Goal: Find specific page/section: Find specific page/section

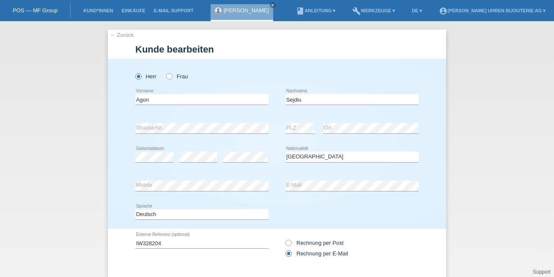
select select "CH"
click at [271, 5] on icon "close" at bounding box center [273, 5] width 4 height 4
click at [96, 11] on link "Kund*innen" at bounding box center [98, 10] width 38 height 5
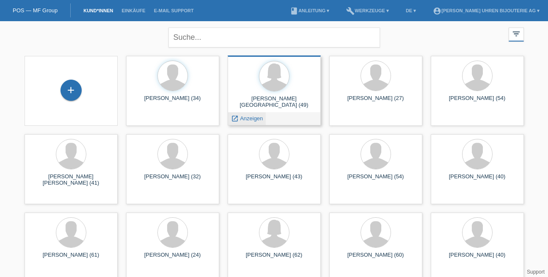
click at [240, 121] on div "launch Anzeigen" at bounding box center [247, 118] width 38 height 13
click at [232, 115] on icon "launch" at bounding box center [235, 119] width 8 height 8
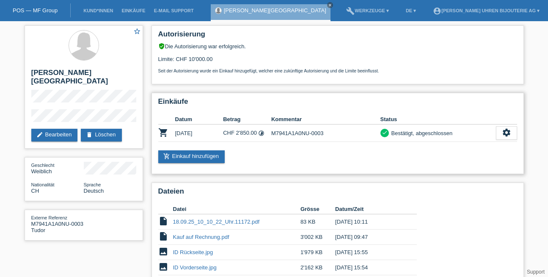
click at [349, 148] on div "Einkäufe Datum Betrag Kommentar Status shopping_cart [DATE] CHF 2'850.00 timela…" at bounding box center [337, 133] width 372 height 81
click at [105, 8] on li "Kund*innen" at bounding box center [98, 11] width 38 height 22
click at [109, 10] on link "Kund*innen" at bounding box center [98, 10] width 38 height 5
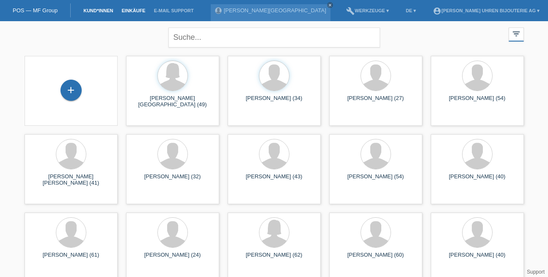
click at [132, 10] on link "Einkäufe" at bounding box center [133, 10] width 32 height 5
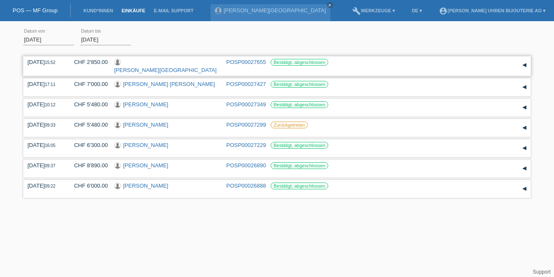
click at [527, 63] on div "▾" at bounding box center [524, 65] width 13 height 13
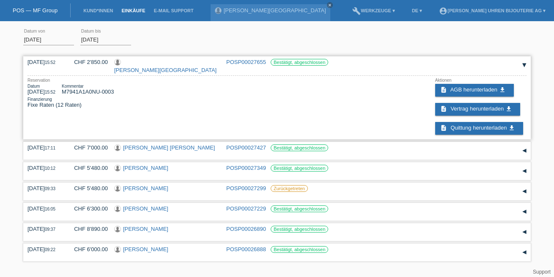
click at [256, 63] on link "POSP00027655" at bounding box center [246, 62] width 40 height 6
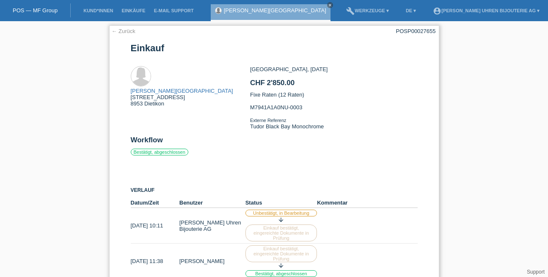
click at [127, 32] on link "← Zurück" at bounding box center [124, 31] width 24 height 6
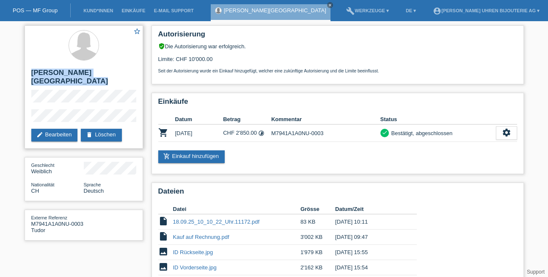
click at [33, 65] on div "star_border Tiziana Leon Lantigua - Lombardi edit Bearbeiten delete Löschen" at bounding box center [84, 86] width 118 height 123
click at [116, 107] on div "star_border Tiziana Leon Lantigua - Lombardi edit Bearbeiten delete Löschen" at bounding box center [84, 86] width 118 height 123
